Goal: Task Accomplishment & Management: Use online tool/utility

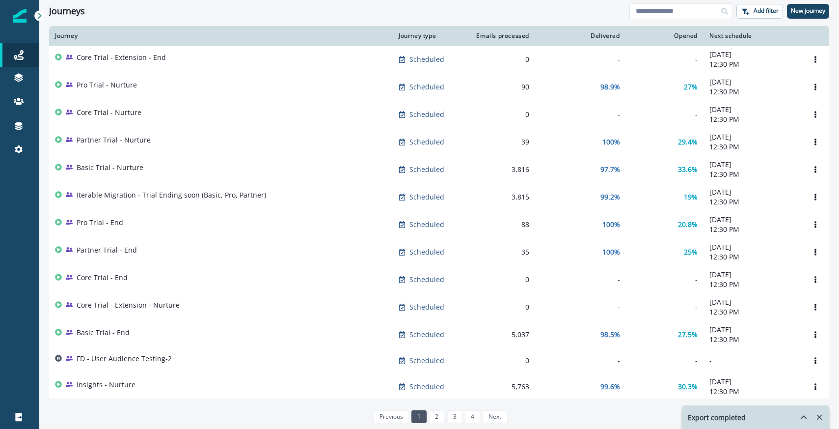
click at [67, 82] on p "Emails" at bounding box center [64, 78] width 22 height 10
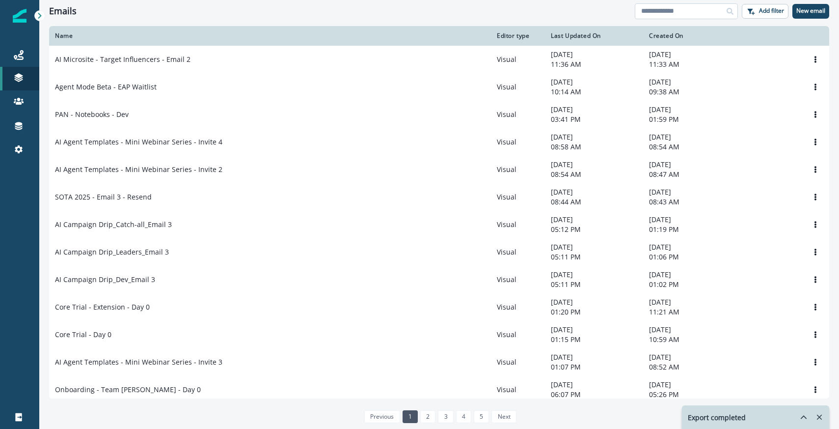
click at [643, 7] on input at bounding box center [686, 11] width 103 height 16
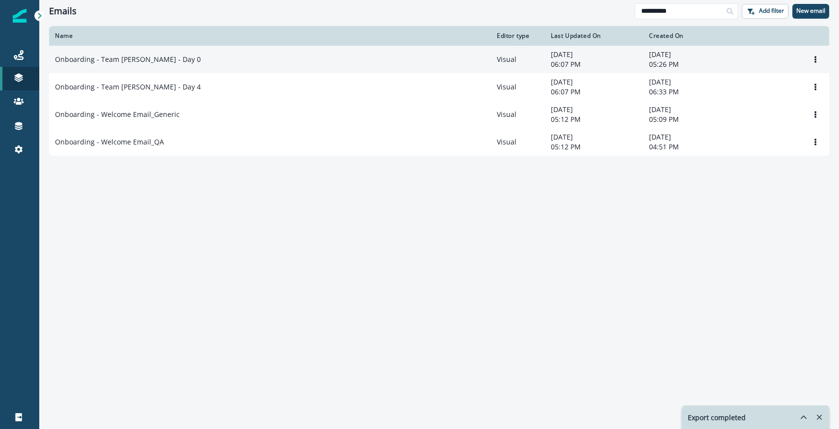
type input "**********"
click at [151, 60] on p "Onboarding - Team [PERSON_NAME] - Day 0" at bounding box center [128, 60] width 146 height 10
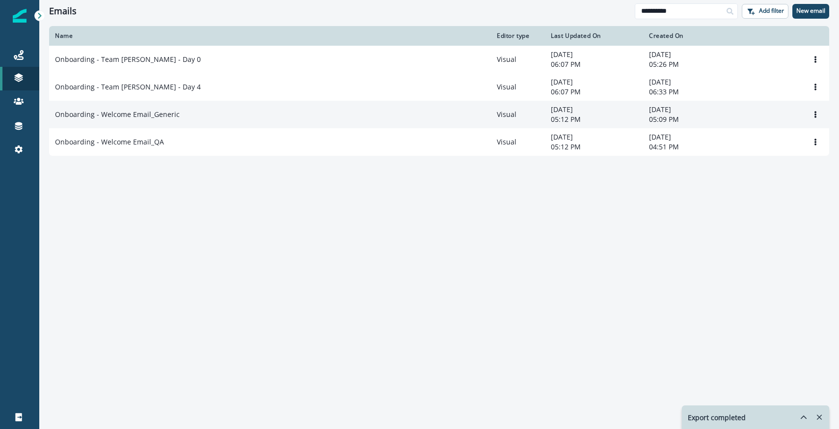
click at [143, 117] on p "Onboarding - Welcome Email_Generic" at bounding box center [117, 114] width 125 height 10
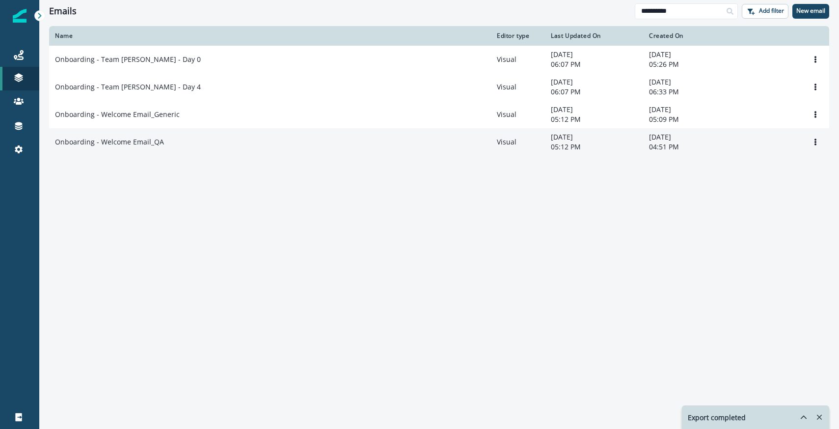
click at [139, 140] on p "Onboarding - Welcome Email_QA" at bounding box center [109, 142] width 109 height 10
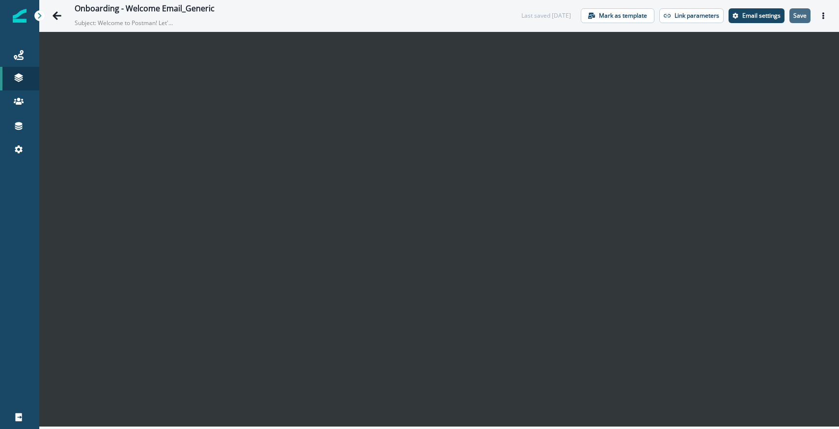
click at [800, 14] on p "Save" at bounding box center [799, 15] width 13 height 7
click at [795, 17] on p "Save" at bounding box center [799, 15] width 13 height 7
click at [431, 27] on div "Onboarding - Welcome Email_QA Subject: Welcome to Postman! Let's get started 🚀" at bounding box center [274, 16] width 399 height 24
click at [446, 14] on div "Onboarding - Welcome Email_QA" at bounding box center [274, 9] width 399 height 11
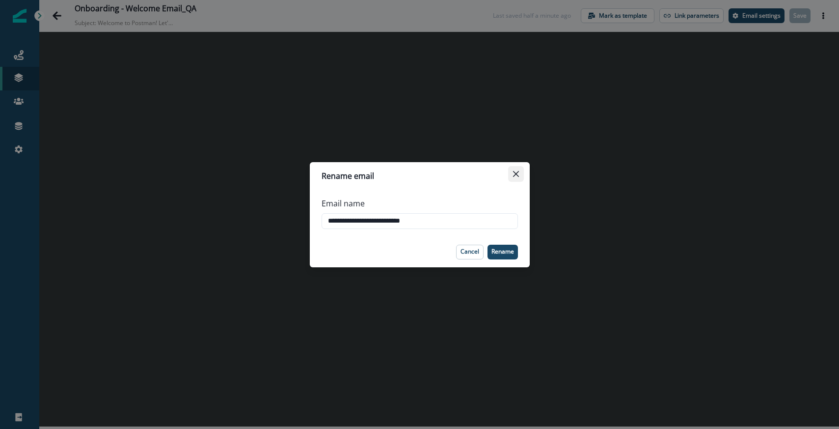
click at [511, 169] on button "Close" at bounding box center [516, 174] width 16 height 16
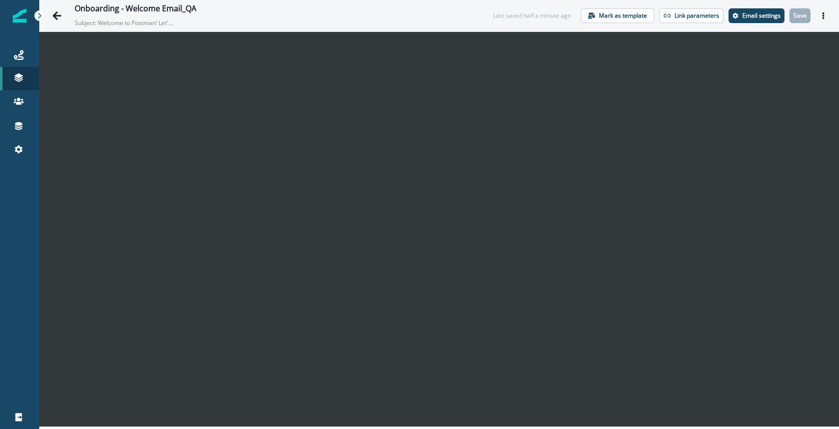
click at [450, 28] on div "Onboarding - Welcome Email_QA Subject: Welcome to Postman! Let's get started 🚀 …" at bounding box center [439, 15] width 800 height 31
